Goal: Information Seeking & Learning: Learn about a topic

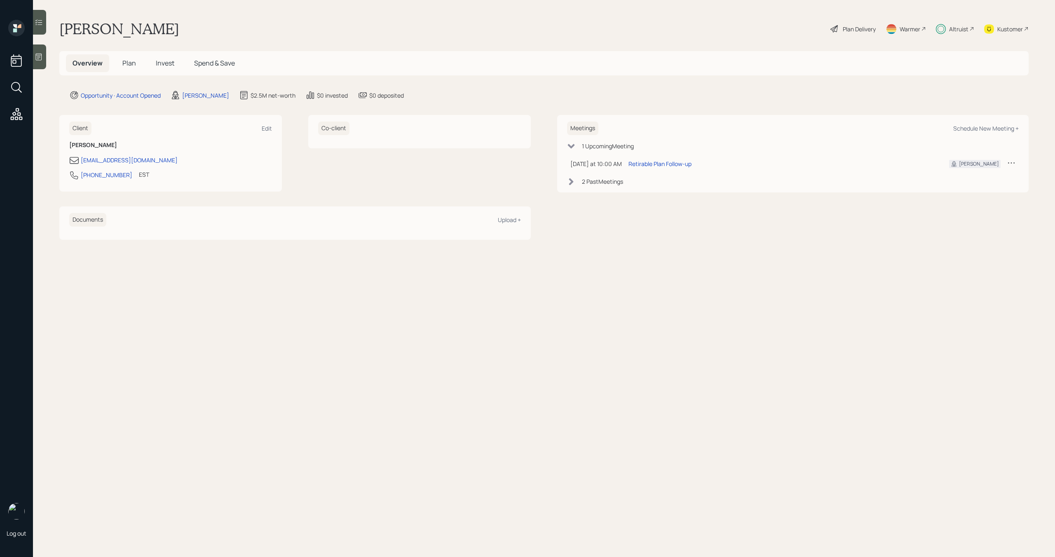
click at [167, 61] on span "Invest" at bounding box center [165, 63] width 19 height 9
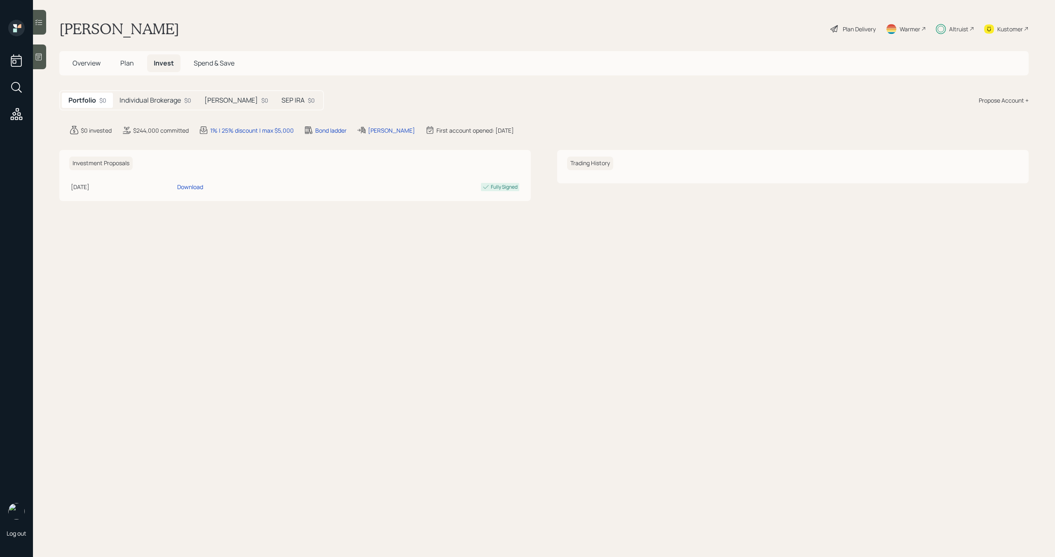
click at [155, 102] on h5 "Individual Brokerage" at bounding box center [150, 100] width 61 height 8
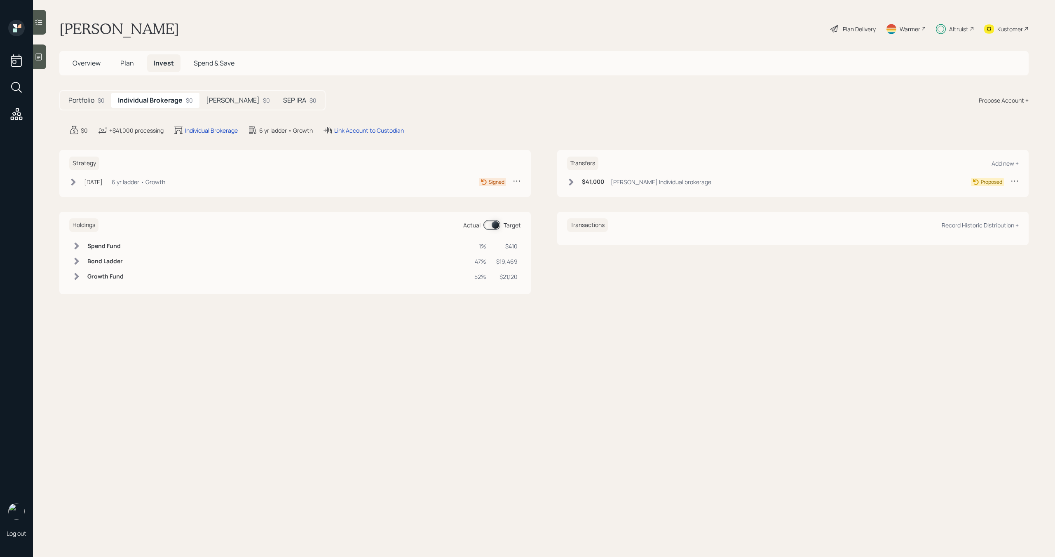
click at [216, 101] on h5 "[PERSON_NAME]" at bounding box center [233, 100] width 54 height 8
click at [308, 99] on div "$0" at bounding box center [311, 100] width 7 height 9
click at [219, 101] on h5 "[PERSON_NAME]" at bounding box center [230, 100] width 54 height 8
click at [168, 106] on div "Individual Brokerage $0" at bounding box center [153, 100] width 85 height 15
click at [131, 65] on span "Plan" at bounding box center [127, 63] width 14 height 9
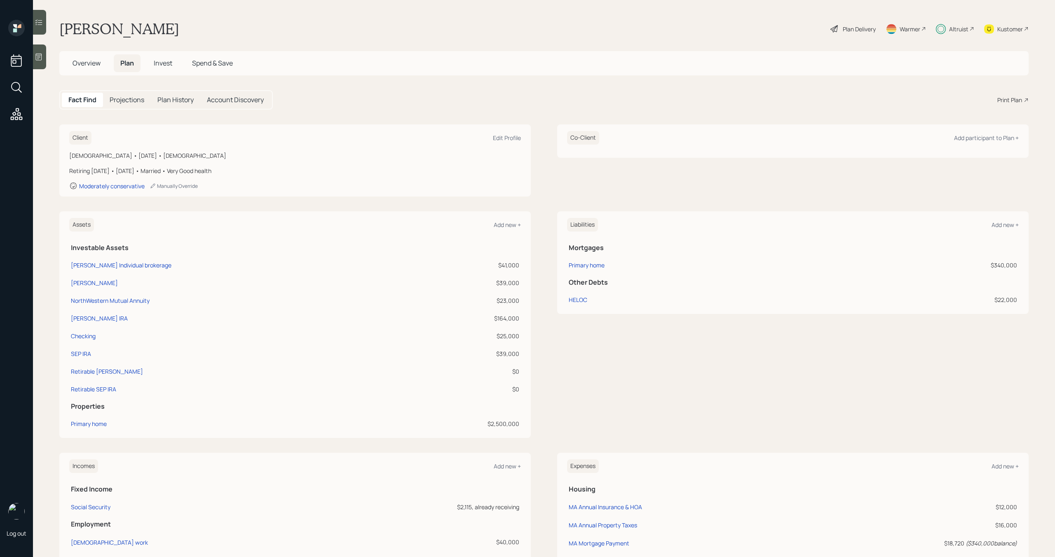
click at [585, 47] on main "[PERSON_NAME] Plan Delivery Warmer Altruist Kustomer Overview Plan Invest Spend…" at bounding box center [544, 278] width 1022 height 557
click at [953, 6] on main "[PERSON_NAME] Plan Delivery Warmer Altruist Kustomer Overview Plan Invest Spend…" at bounding box center [544, 278] width 1022 height 557
click at [793, 31] on div "[PERSON_NAME] Plan Delivery Warmer Altruist Kustomer" at bounding box center [544, 29] width 970 height 18
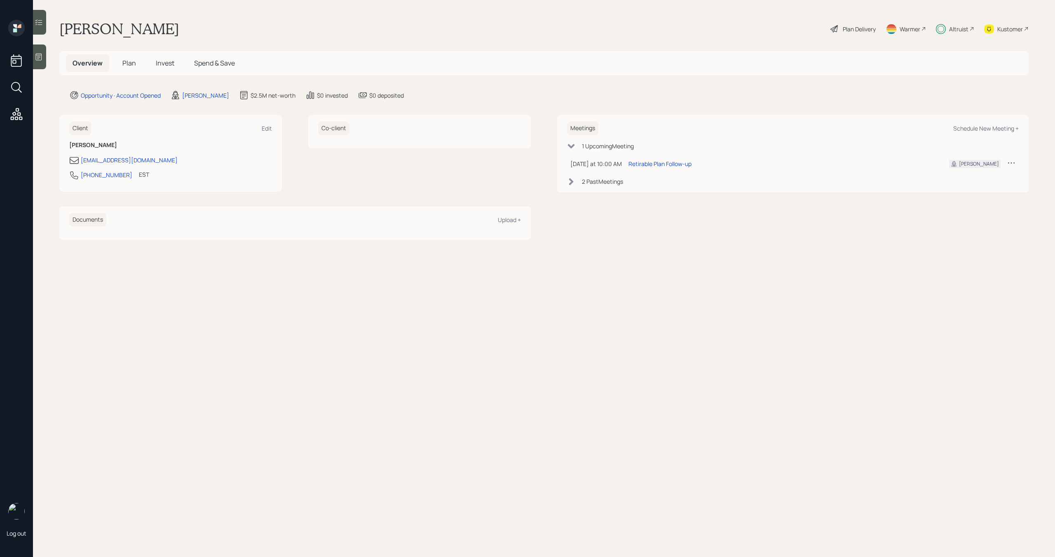
click at [130, 64] on span "Plan" at bounding box center [129, 63] width 14 height 9
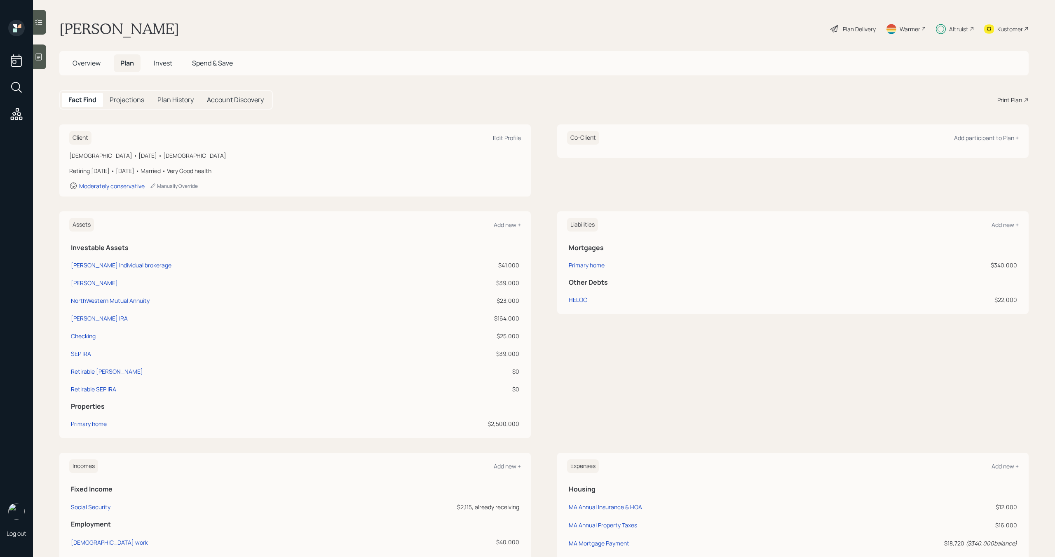
click at [168, 64] on span "Invest" at bounding box center [163, 63] width 19 height 9
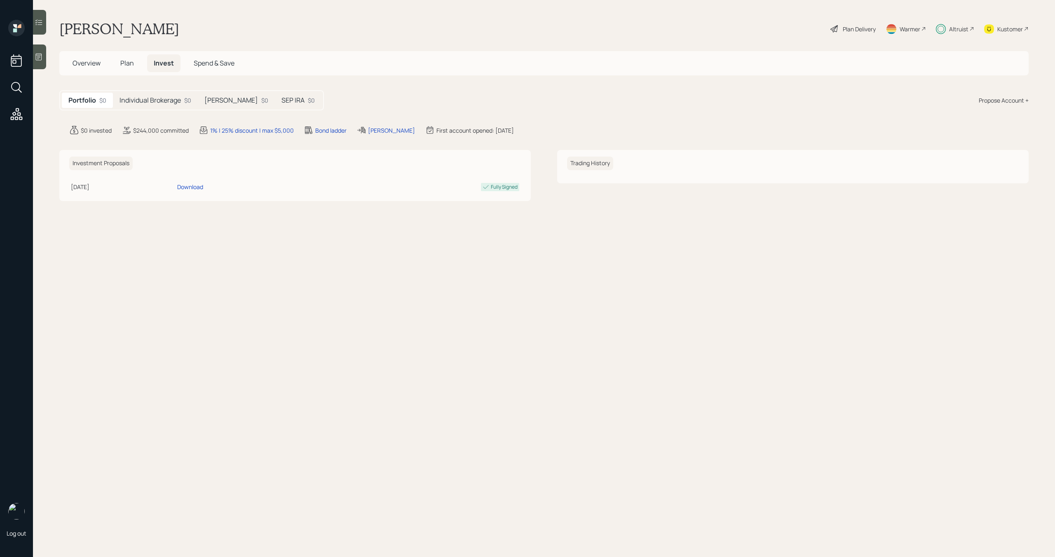
click at [167, 98] on h5 "Individual Brokerage" at bounding box center [150, 100] width 61 height 8
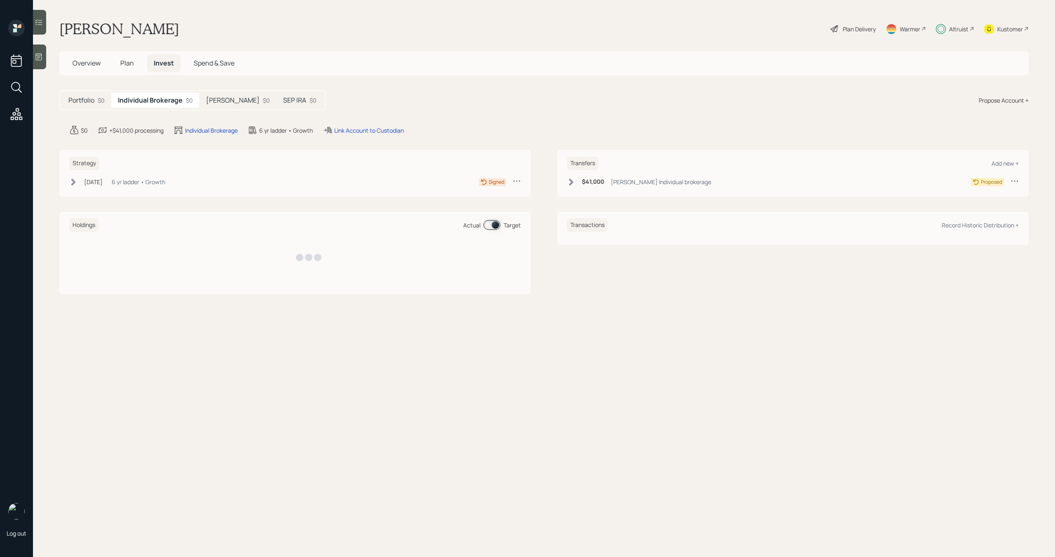
click at [215, 98] on h5 "[PERSON_NAME]" at bounding box center [233, 100] width 54 height 8
click at [282, 101] on h5 "SEP IRA" at bounding box center [293, 100] width 23 height 8
click at [228, 104] on div "[PERSON_NAME] $0" at bounding box center [234, 100] width 77 height 15
click at [953, 31] on div "Altruist" at bounding box center [958, 29] width 19 height 9
click at [950, 31] on div "Altruist" at bounding box center [958, 29] width 19 height 9
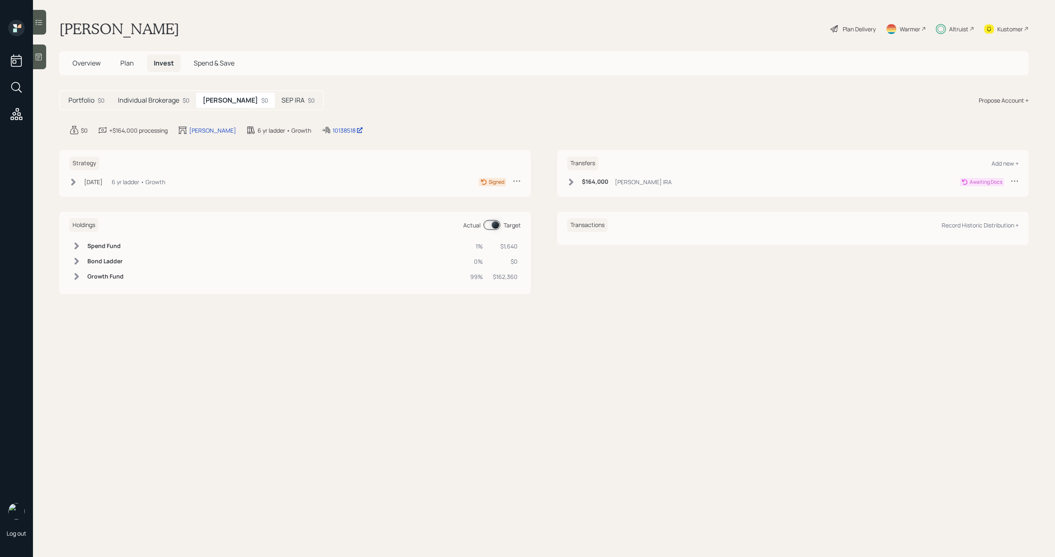
click at [163, 101] on h5 "Individual Brokerage" at bounding box center [148, 100] width 61 height 8
click at [215, 98] on h5 "[PERSON_NAME]" at bounding box center [233, 100] width 54 height 8
click at [282, 98] on h5 "SEP IRA" at bounding box center [293, 100] width 23 height 8
